Goal: Task Accomplishment & Management: Manage account settings

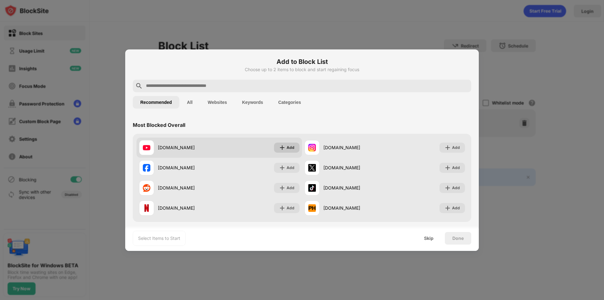
click at [285, 151] on div "Add" at bounding box center [286, 148] width 25 height 10
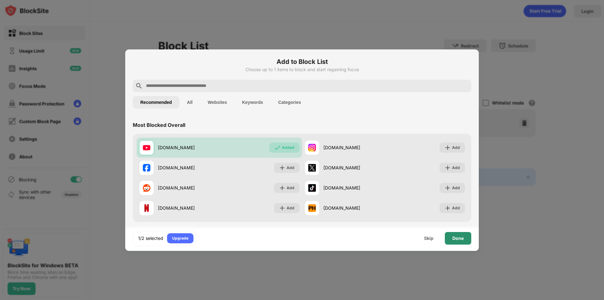
click at [463, 240] on div "Done" at bounding box center [457, 238] width 11 height 5
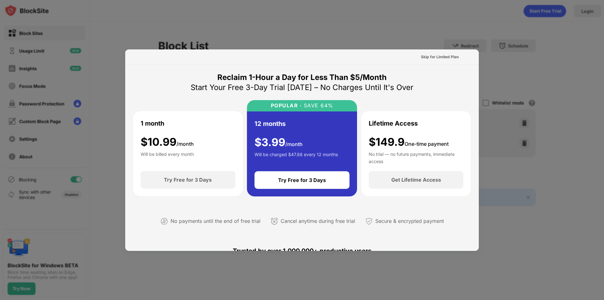
click at [472, 55] on div "Skip for Limited Plan" at bounding box center [302, 56] width 354 height 15
click at [426, 56] on div "Skip for Limited Plan" at bounding box center [440, 57] width 38 height 6
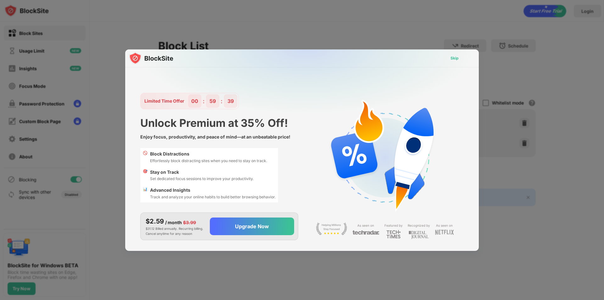
click at [448, 57] on div "Skip" at bounding box center [455, 58] width 18 height 10
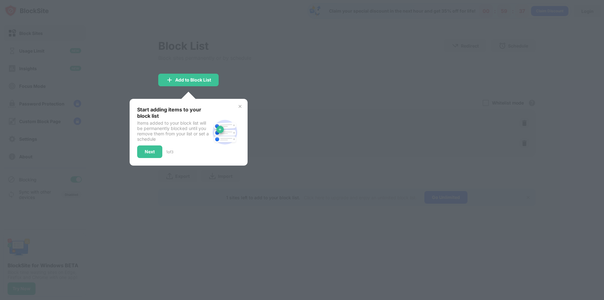
click at [137, 156] on div "Next" at bounding box center [149, 151] width 25 height 13
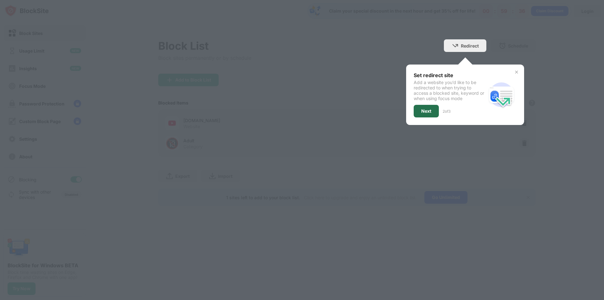
click at [430, 109] on div "Next" at bounding box center [426, 111] width 10 height 5
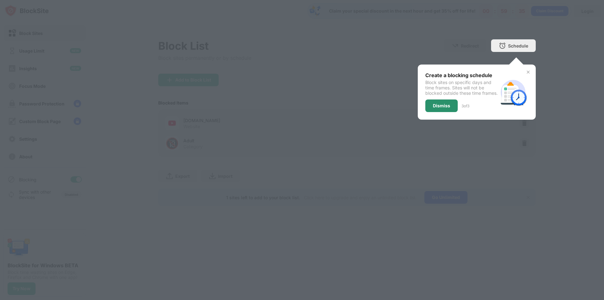
click at [445, 108] on div "Dismiss" at bounding box center [441, 105] width 17 height 5
